Goal: Book appointment/travel/reservation

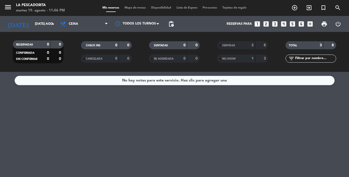
click at [294, 25] on icon "looks_5" at bounding box center [292, 24] width 7 height 7
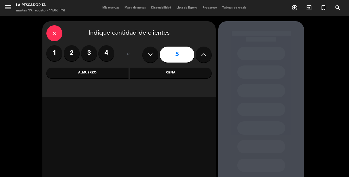
click at [83, 73] on div "Almuerzo" at bounding box center [87, 73] width 82 height 11
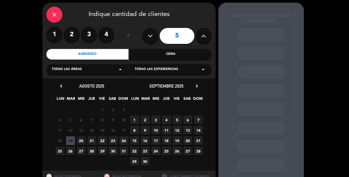
scroll to position [24, 0]
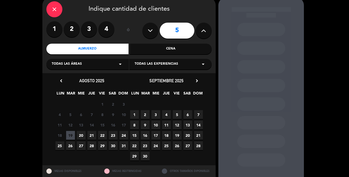
click at [124, 144] on span "31" at bounding box center [123, 145] width 9 height 9
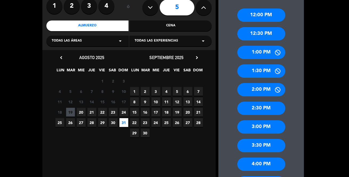
scroll to position [0, 0]
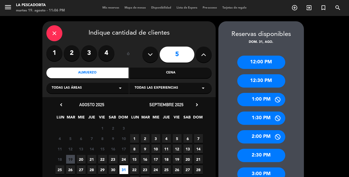
click at [264, 78] on div "12:30 PM" at bounding box center [261, 80] width 48 height 13
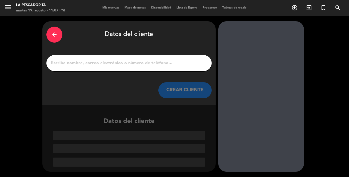
click at [113, 65] on input "1" at bounding box center [128, 62] width 157 height 7
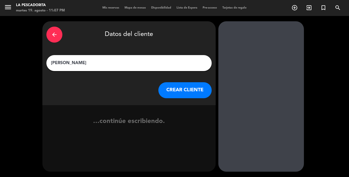
type input "[PERSON_NAME]"
click at [175, 89] on button "CREAR CLIENTE" at bounding box center [184, 90] width 53 height 16
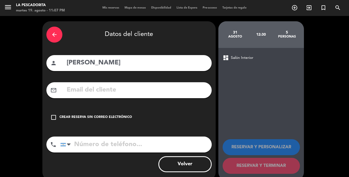
click at [54, 115] on icon "check_box_outline_blank" at bounding box center [53, 117] width 6 height 6
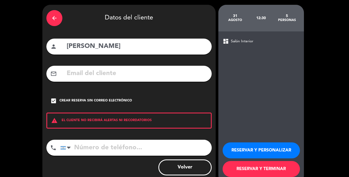
scroll to position [24, 0]
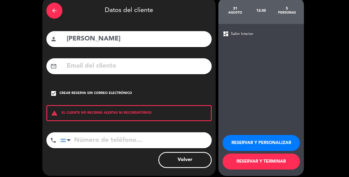
click at [98, 140] on input "tel" at bounding box center [135, 140] width 151 height 16
click at [90, 40] on input "[PERSON_NAME]" at bounding box center [136, 39] width 141 height 11
type input "[PERSON_NAME]"
click at [132, 143] on input "tel" at bounding box center [135, 140] width 151 height 16
type input "1141582818"
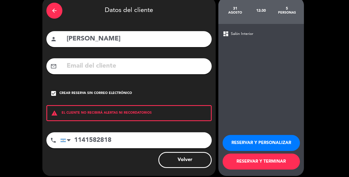
click at [270, 144] on button "RESERVAR Y PERSONALIZAR" at bounding box center [260, 143] width 77 height 16
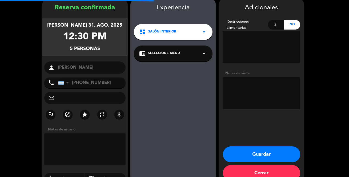
scroll to position [21, 0]
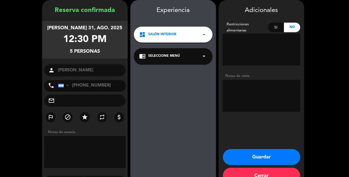
click at [247, 93] on textarea at bounding box center [261, 96] width 78 height 32
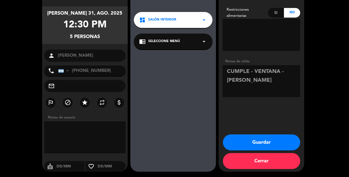
type textarea "CUMPLE - VENTANA - [PERSON_NAME]"
click at [262, 145] on button "Guardar" at bounding box center [261, 143] width 77 height 16
